Goal: Information Seeking & Learning: Learn about a topic

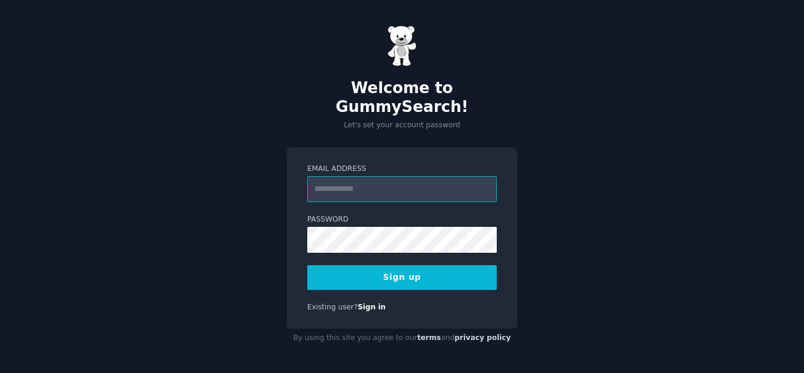
click at [365, 176] on input "Email Address" at bounding box center [402, 189] width 190 height 26
type input "**********"
click at [353, 267] on button "Sign up" at bounding box center [402, 277] width 190 height 25
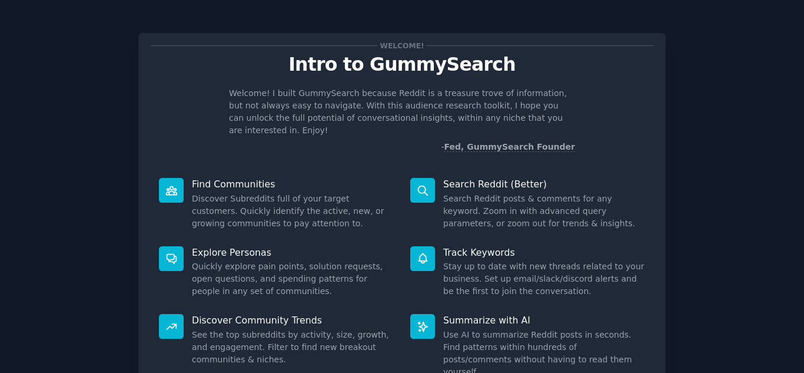
scroll to position [88, 0]
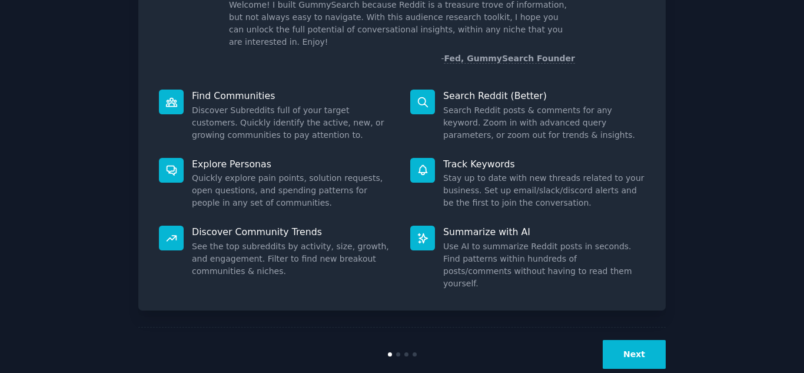
click at [640, 340] on button "Next" at bounding box center [634, 354] width 63 height 29
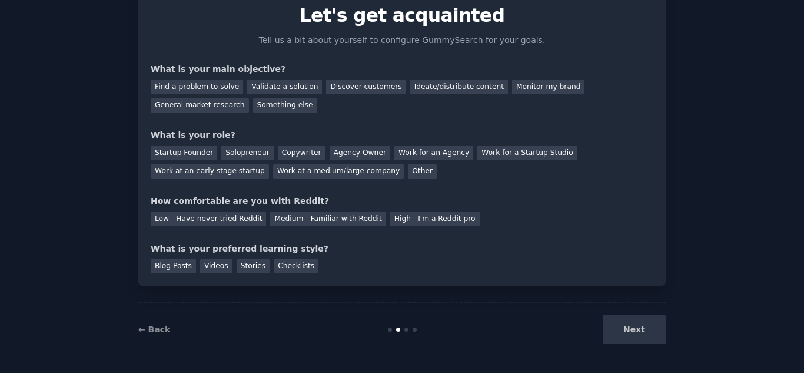
click at [640, 328] on div "Next" at bounding box center [578, 329] width 176 height 29
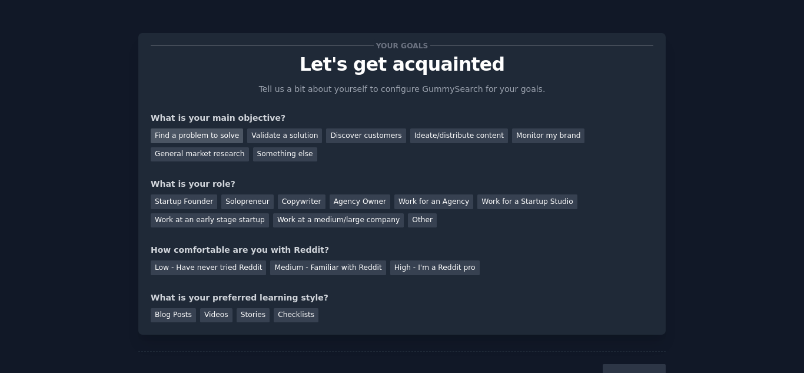
click at [218, 131] on div "Find a problem to solve" at bounding box center [197, 135] width 92 height 15
click at [290, 138] on div "Validate a solution" at bounding box center [284, 135] width 75 height 15
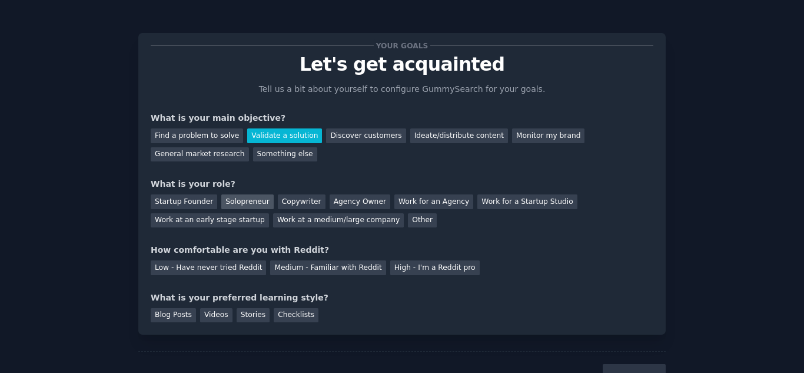
click at [230, 200] on div "Solopreneur" at bounding box center [247, 201] width 52 height 15
click at [278, 268] on div "Medium - Familiar with Reddit" at bounding box center [327, 267] width 115 height 15
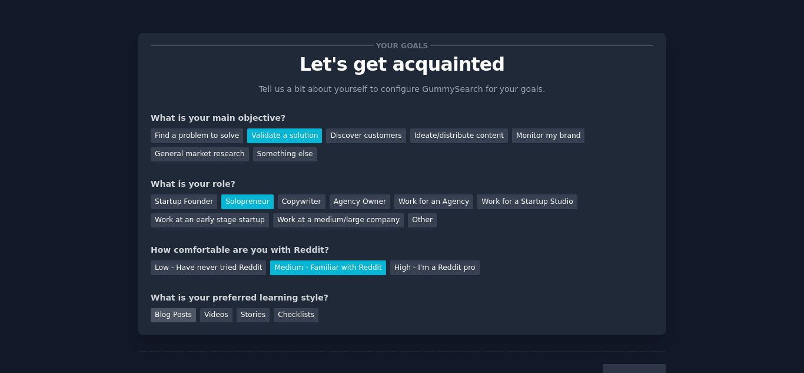
click at [169, 313] on div "Blog Posts" at bounding box center [173, 315] width 45 height 15
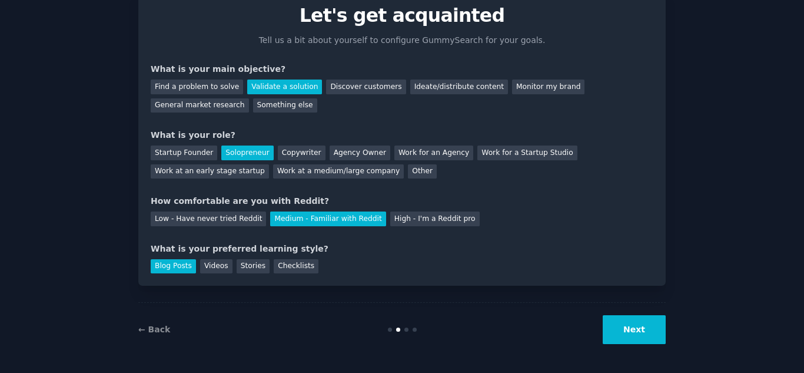
click at [626, 344] on div "← Back Next" at bounding box center [401, 329] width 527 height 54
click at [630, 326] on button "Next" at bounding box center [634, 329] width 63 height 29
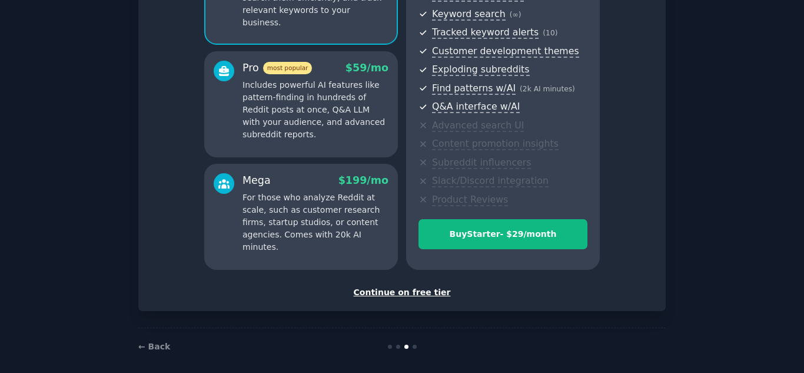
scroll to position [175, 0]
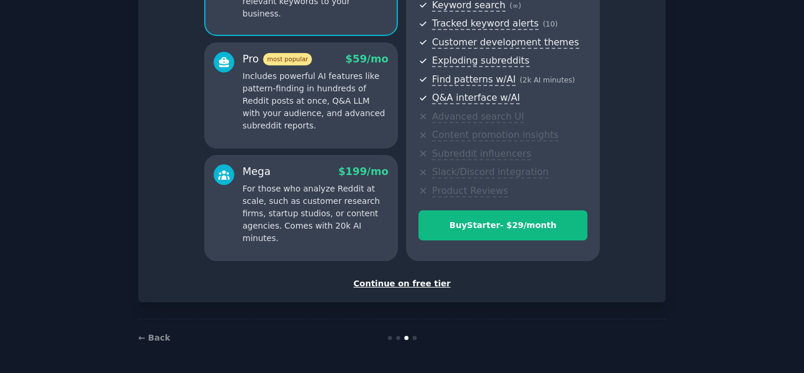
click at [385, 287] on div "Continue on free tier" at bounding box center [402, 283] width 503 height 12
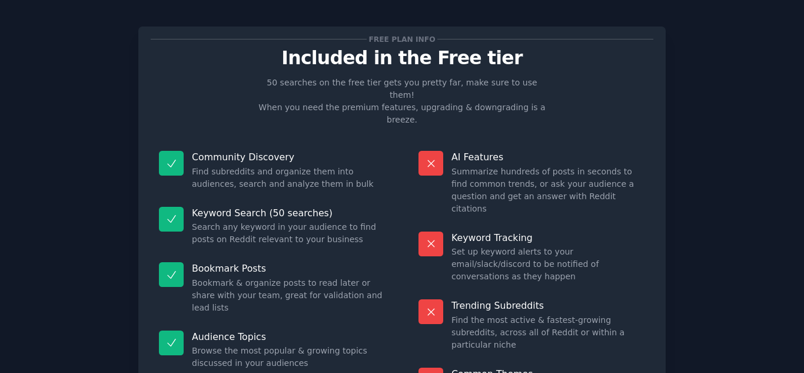
scroll to position [86, 0]
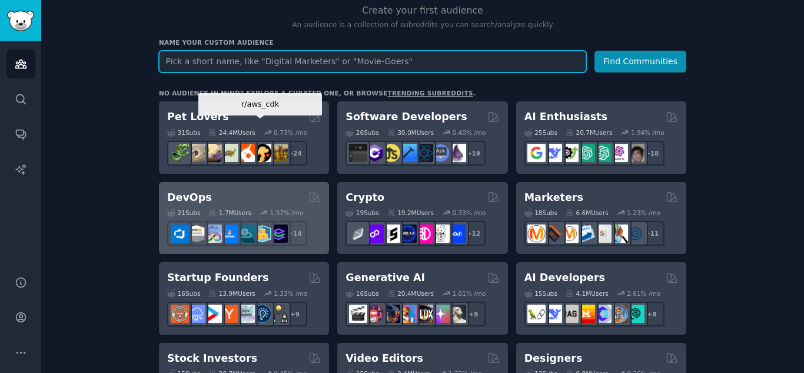
scroll to position [124, 0]
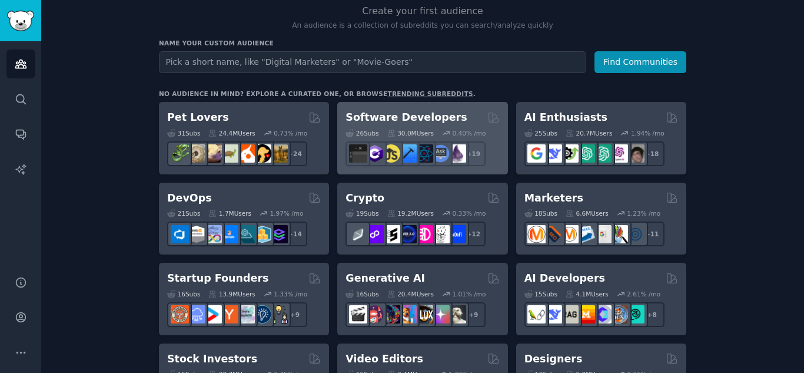
click at [403, 121] on h2 "Software Developers" at bounding box center [406, 117] width 121 height 15
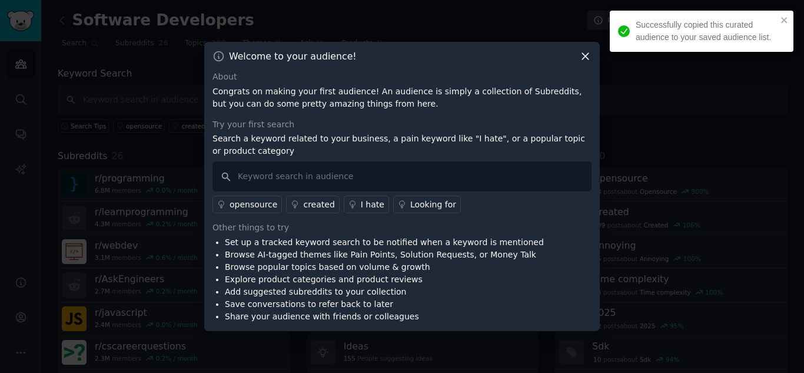
click at [589, 55] on icon at bounding box center [585, 56] width 12 height 12
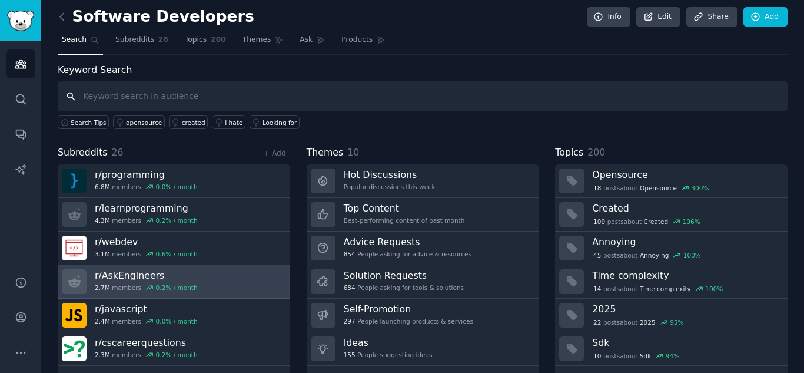
scroll to position [34, 0]
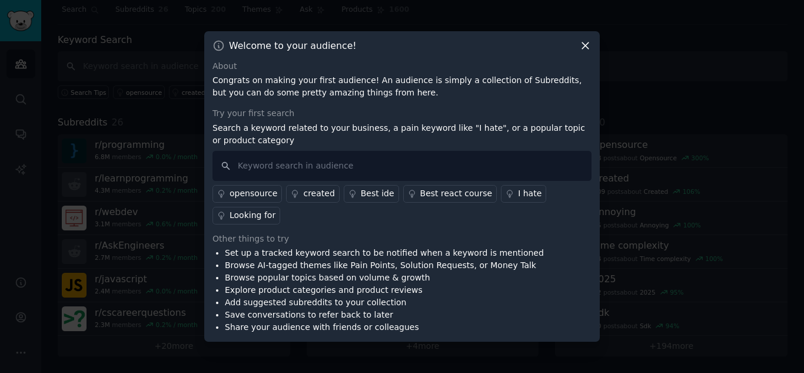
click at [587, 49] on icon at bounding box center [585, 45] width 6 height 6
